Goal: Task Accomplishment & Management: Manage account settings

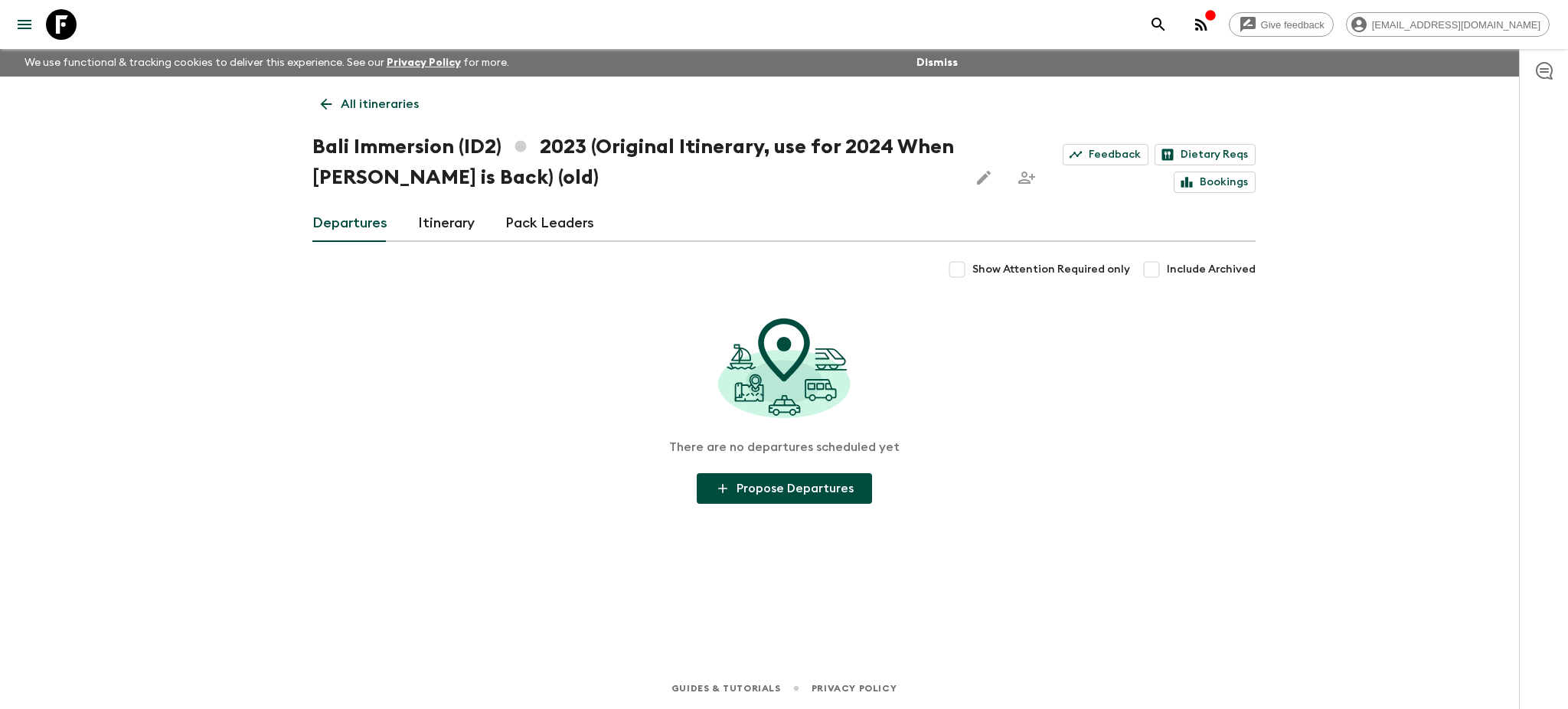
click at [311, 91] on div "All itineraries Bali Immersion (ID2) 2023 (Original Itinerary, use for 2024 Whe…" at bounding box center [784, 350] width 980 height 548
click at [329, 99] on icon at bounding box center [326, 104] width 17 height 17
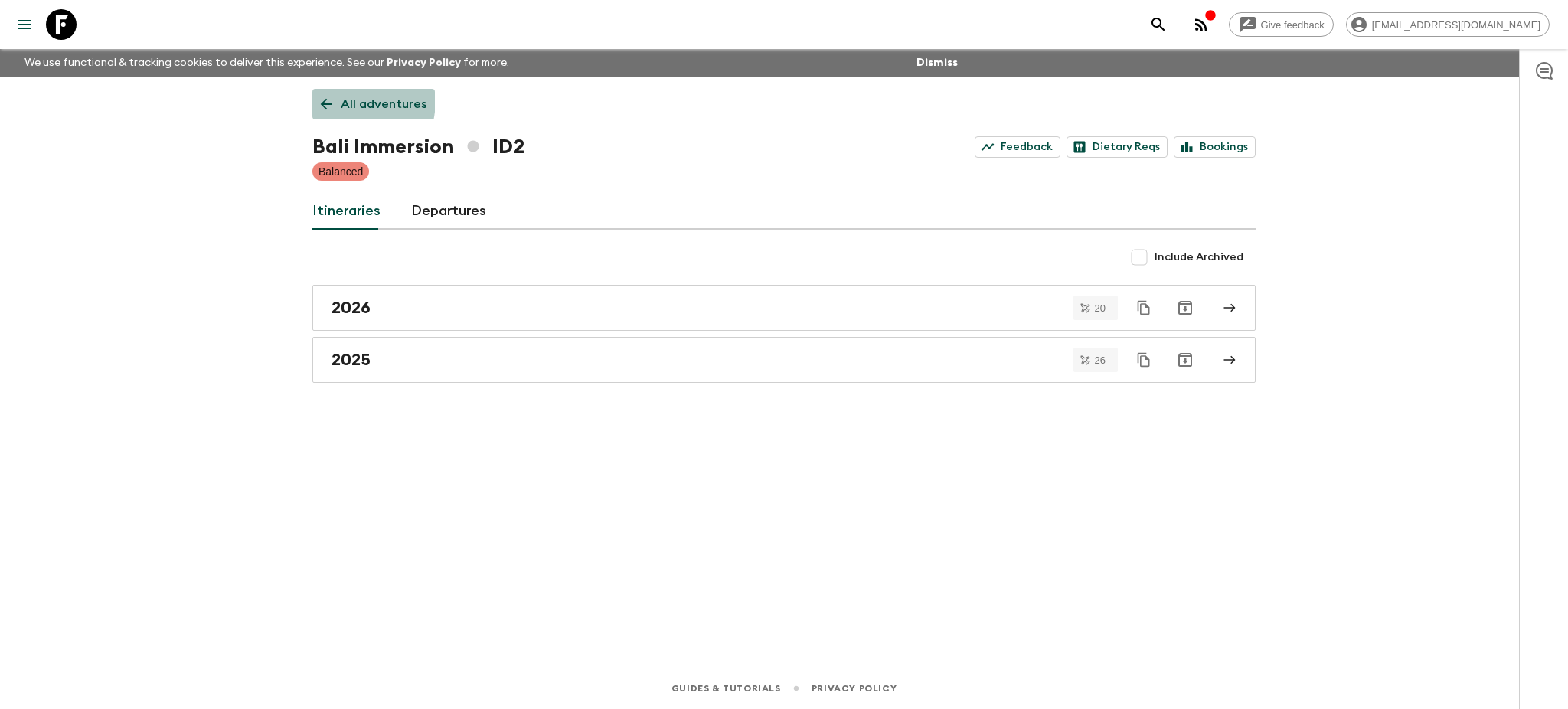
click at [327, 99] on icon at bounding box center [326, 104] width 17 height 17
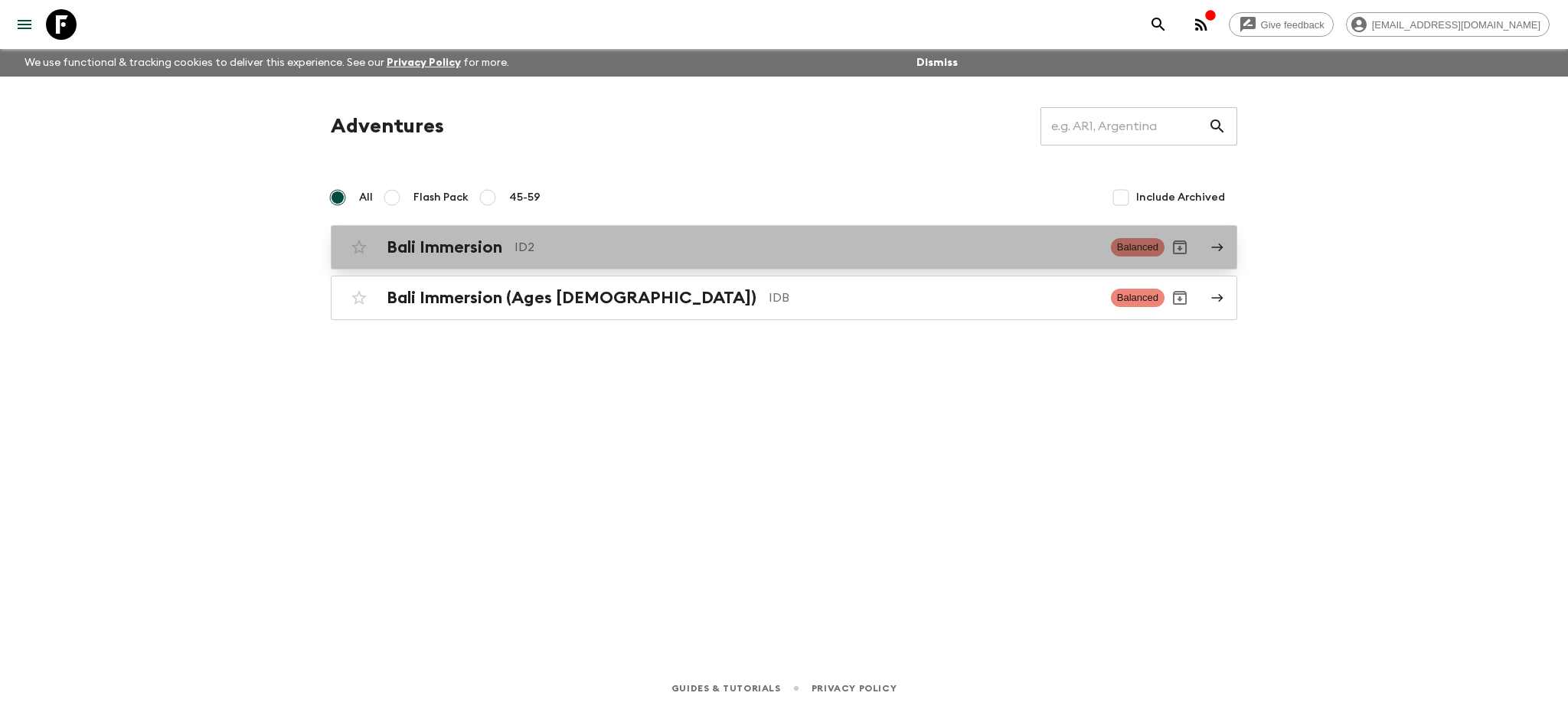
click at [1221, 244] on icon at bounding box center [1217, 247] width 14 height 14
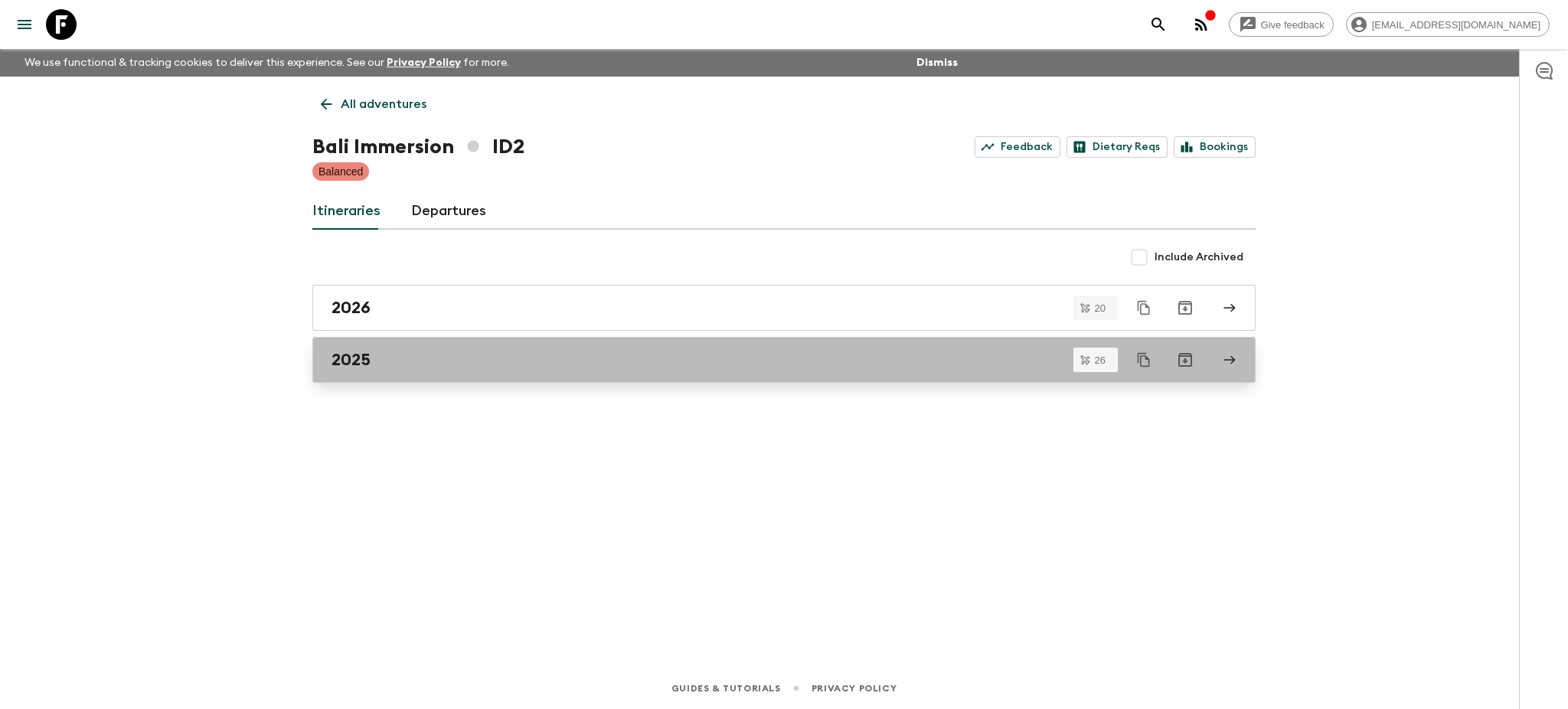
click at [1239, 354] on link "2025" at bounding box center [784, 360] width 943 height 46
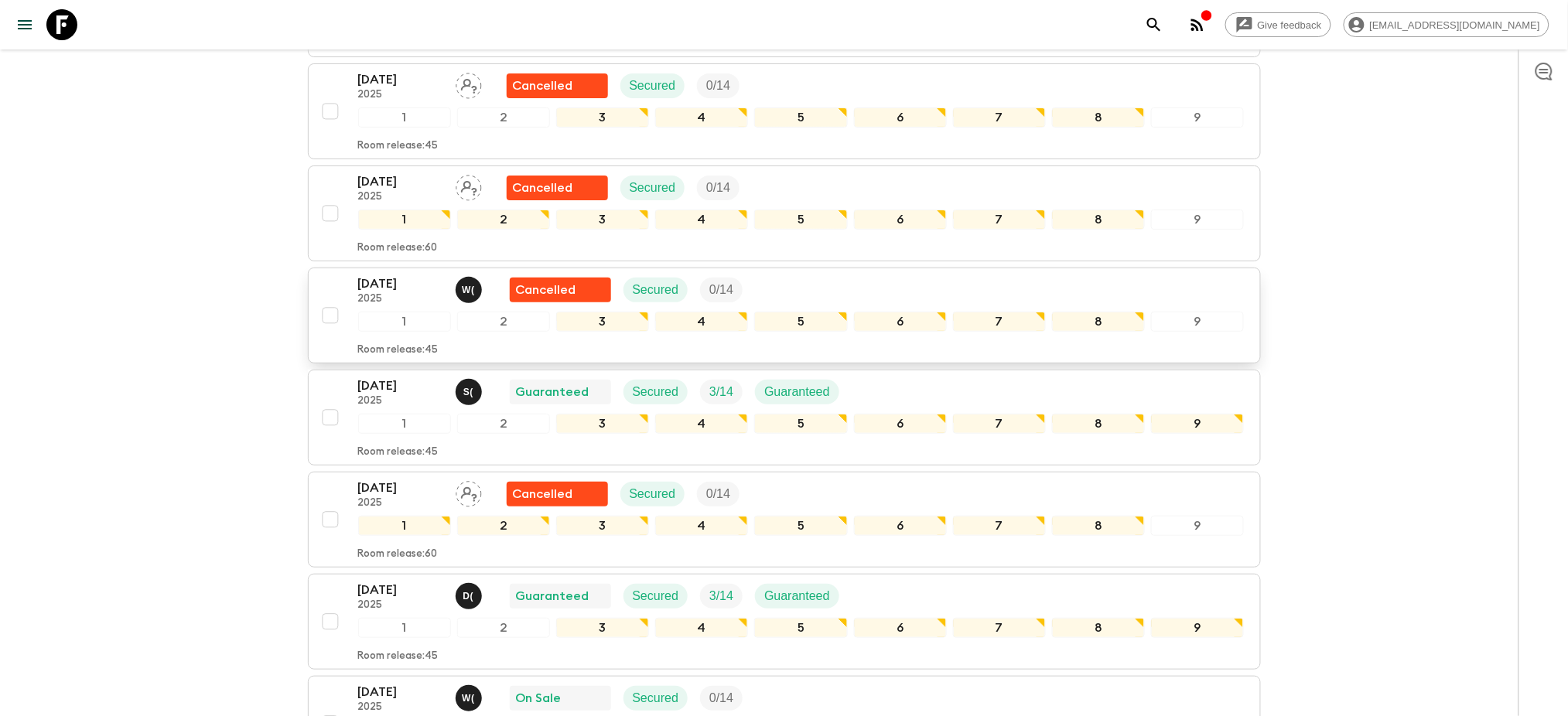
scroll to position [2199, 0]
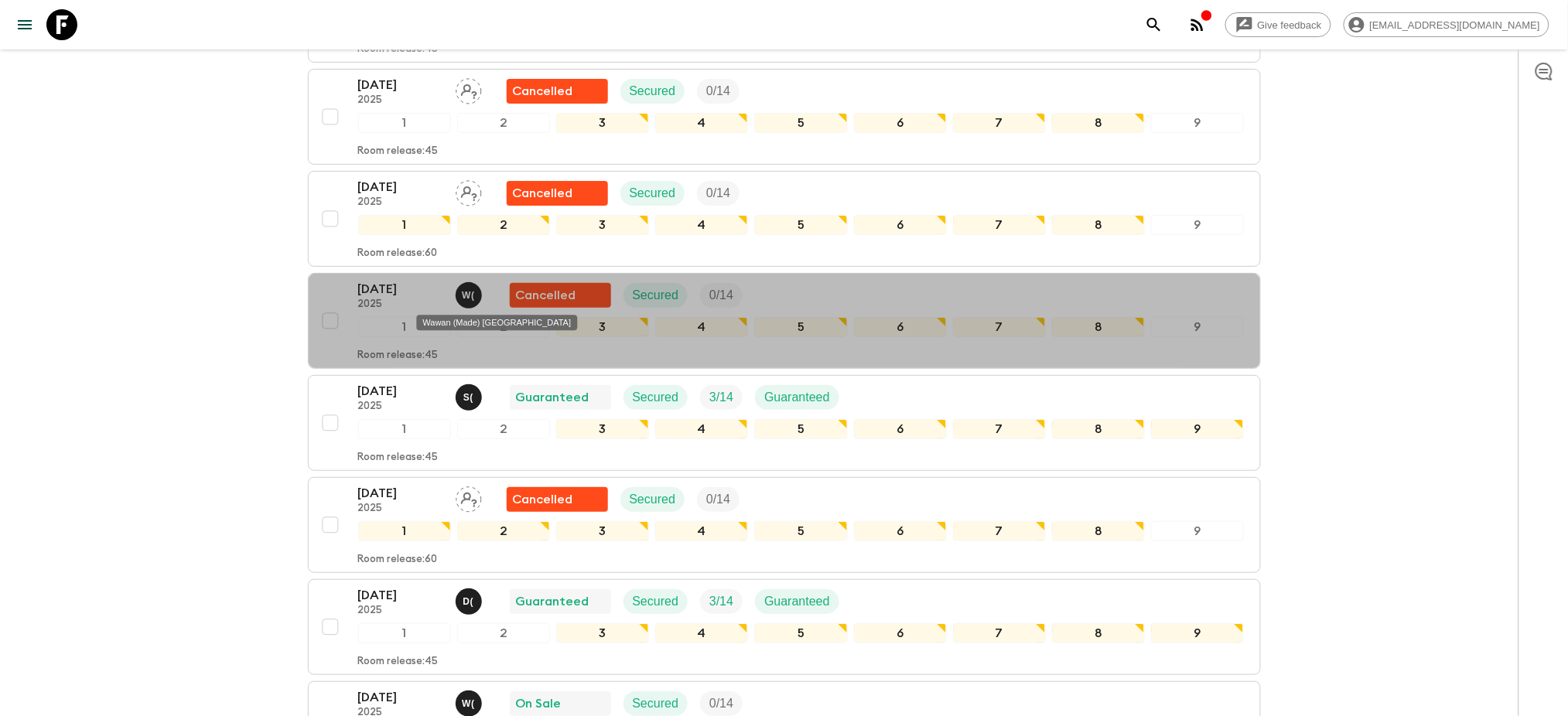
click at [468, 307] on div "Wawan (Made) [GEOGRAPHIC_DATA]" at bounding box center [497, 317] width 164 height 27
click at [470, 298] on p "W (" at bounding box center [468, 295] width 13 height 12
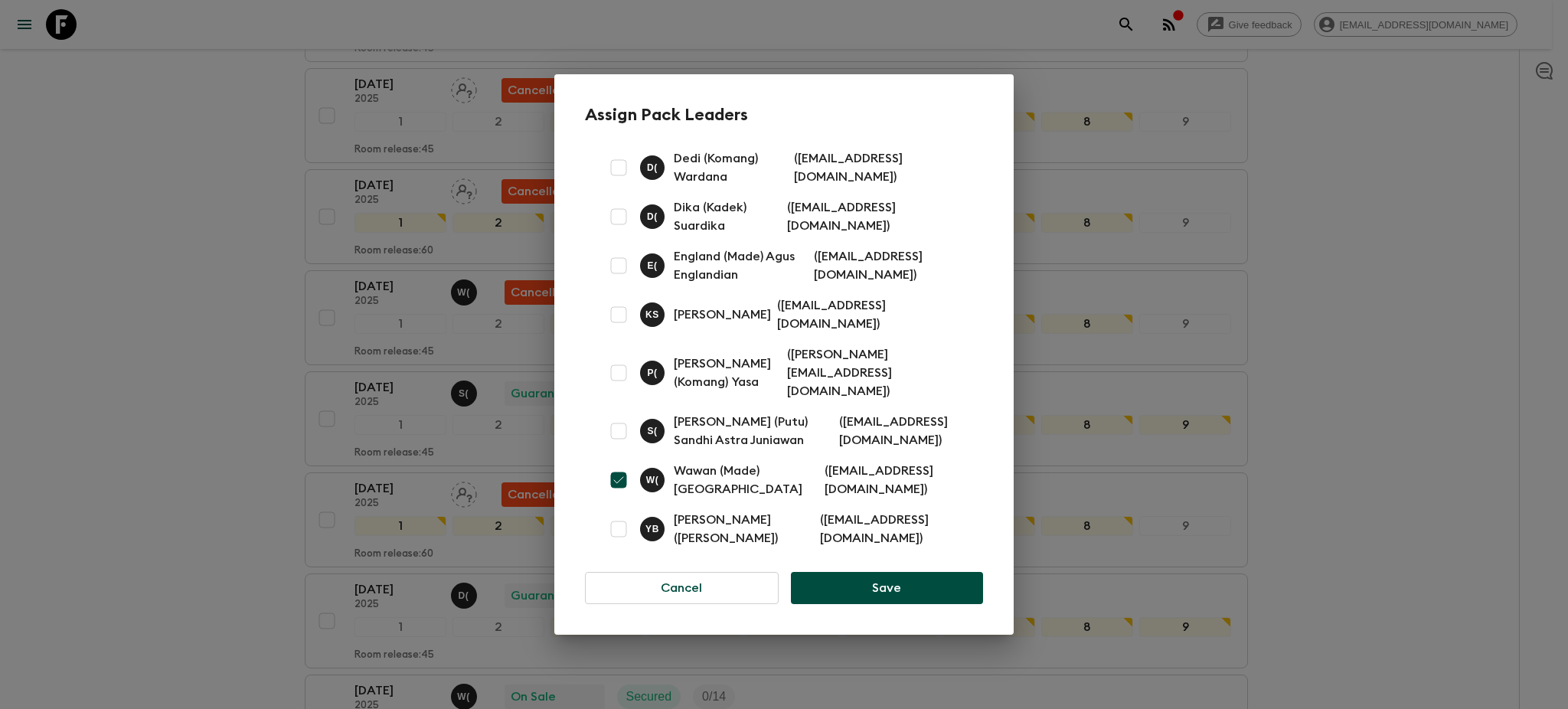
click at [625, 471] on input "checkbox" at bounding box center [619, 480] width 31 height 31
checkbox input "false"
click at [855, 580] on button "Save" at bounding box center [886, 588] width 192 height 32
click at [934, 586] on button "Save" at bounding box center [886, 588] width 192 height 32
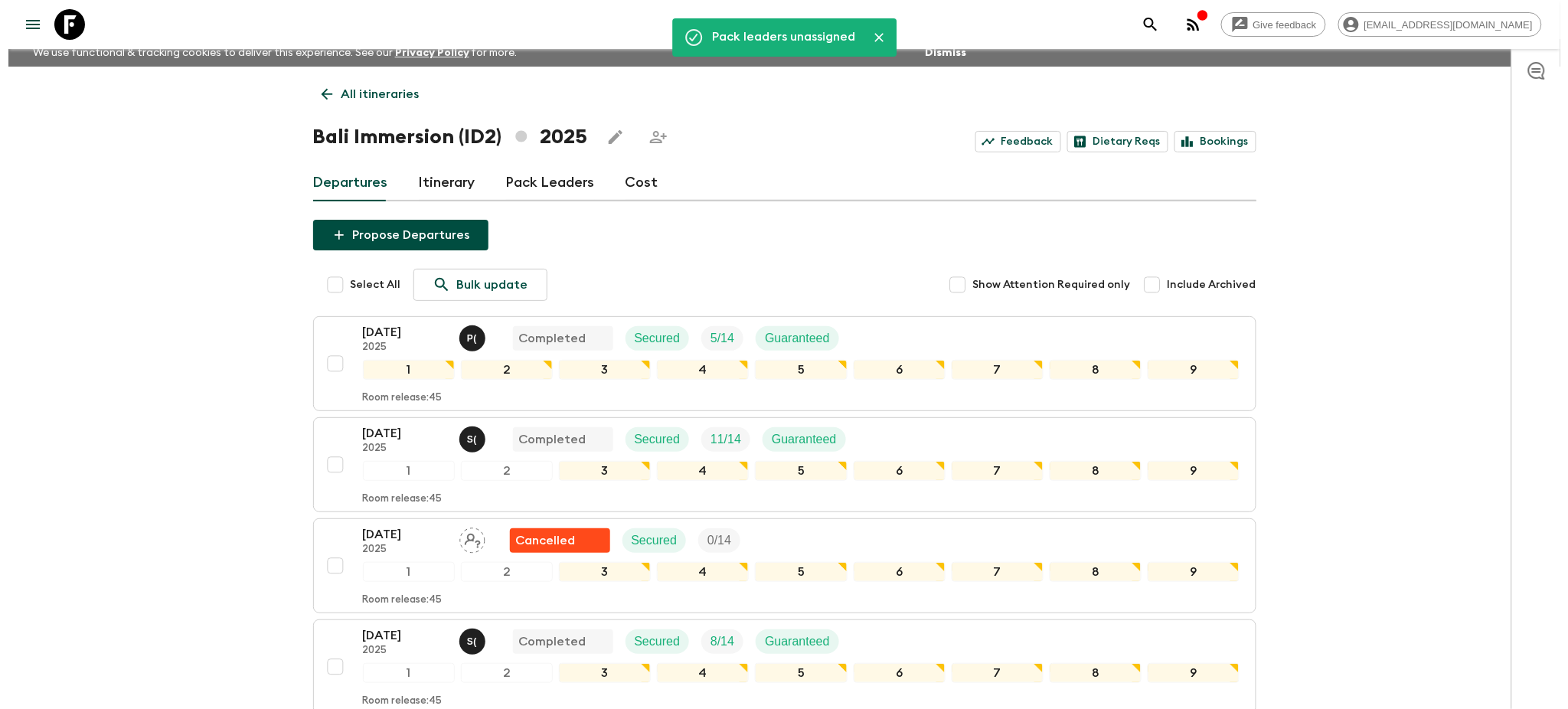
scroll to position [0, 0]
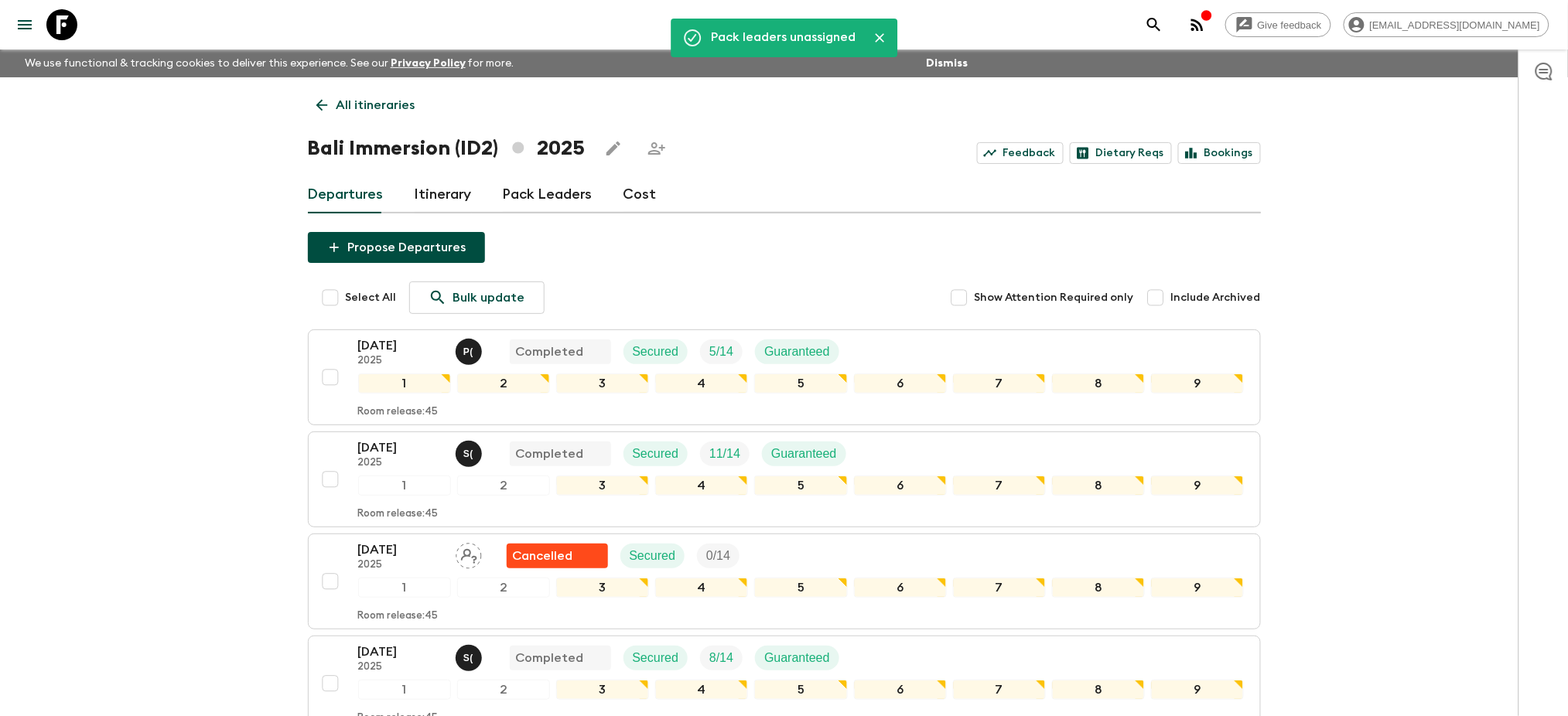
click at [1213, 23] on div "button" at bounding box center [1206, 16] width 12 height 15
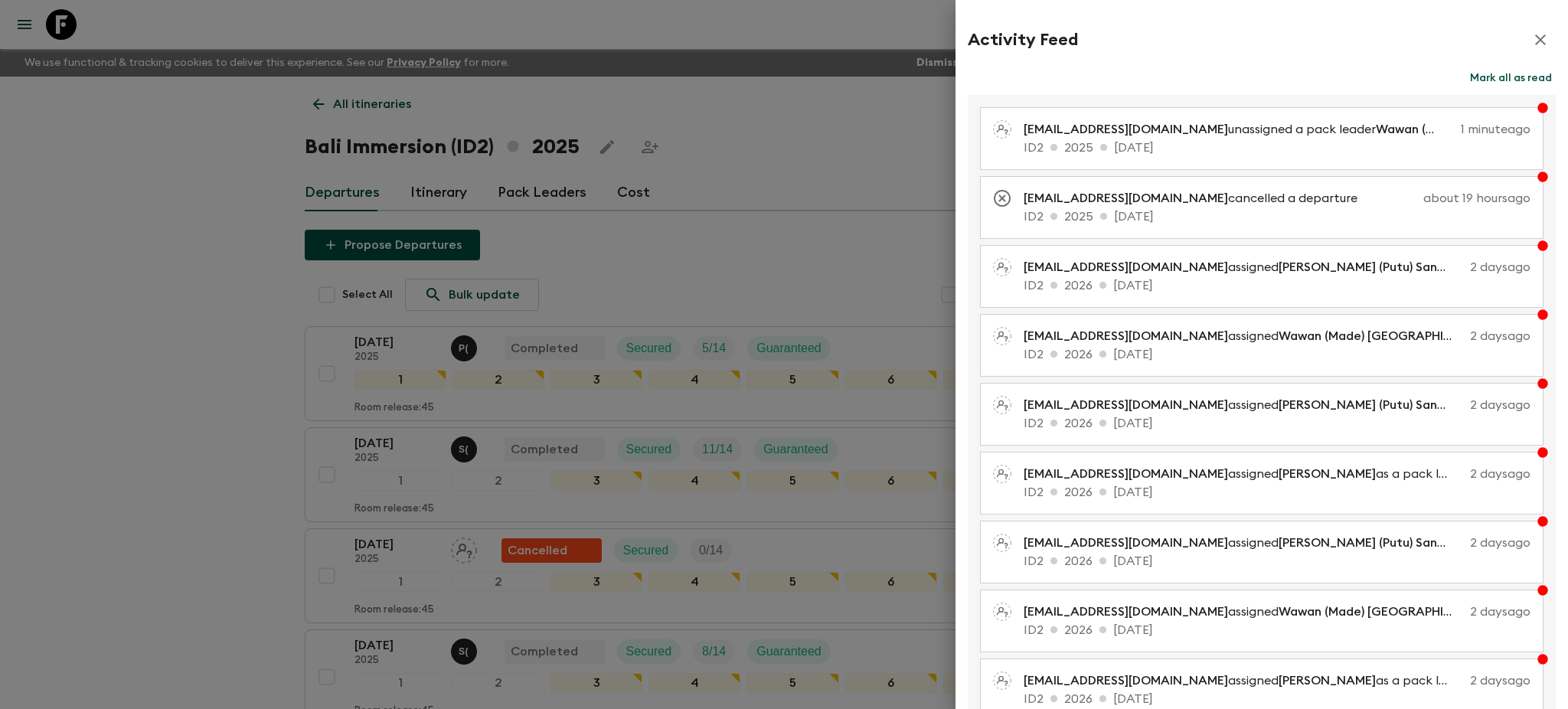
click at [1517, 82] on button "Mark all as read" at bounding box center [1511, 78] width 89 height 21
